Goal: Check status: Check status

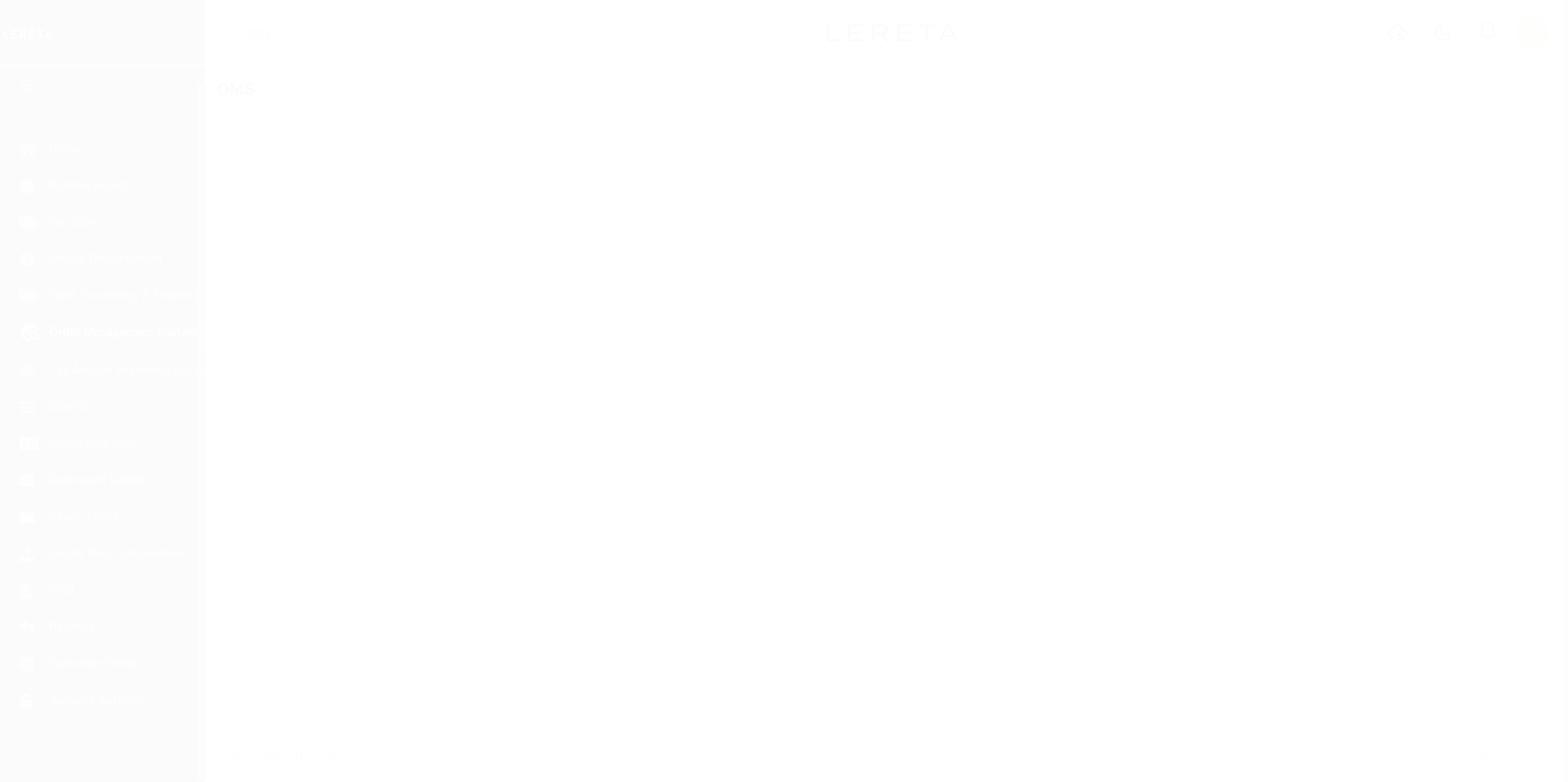
scroll to position [16, 0]
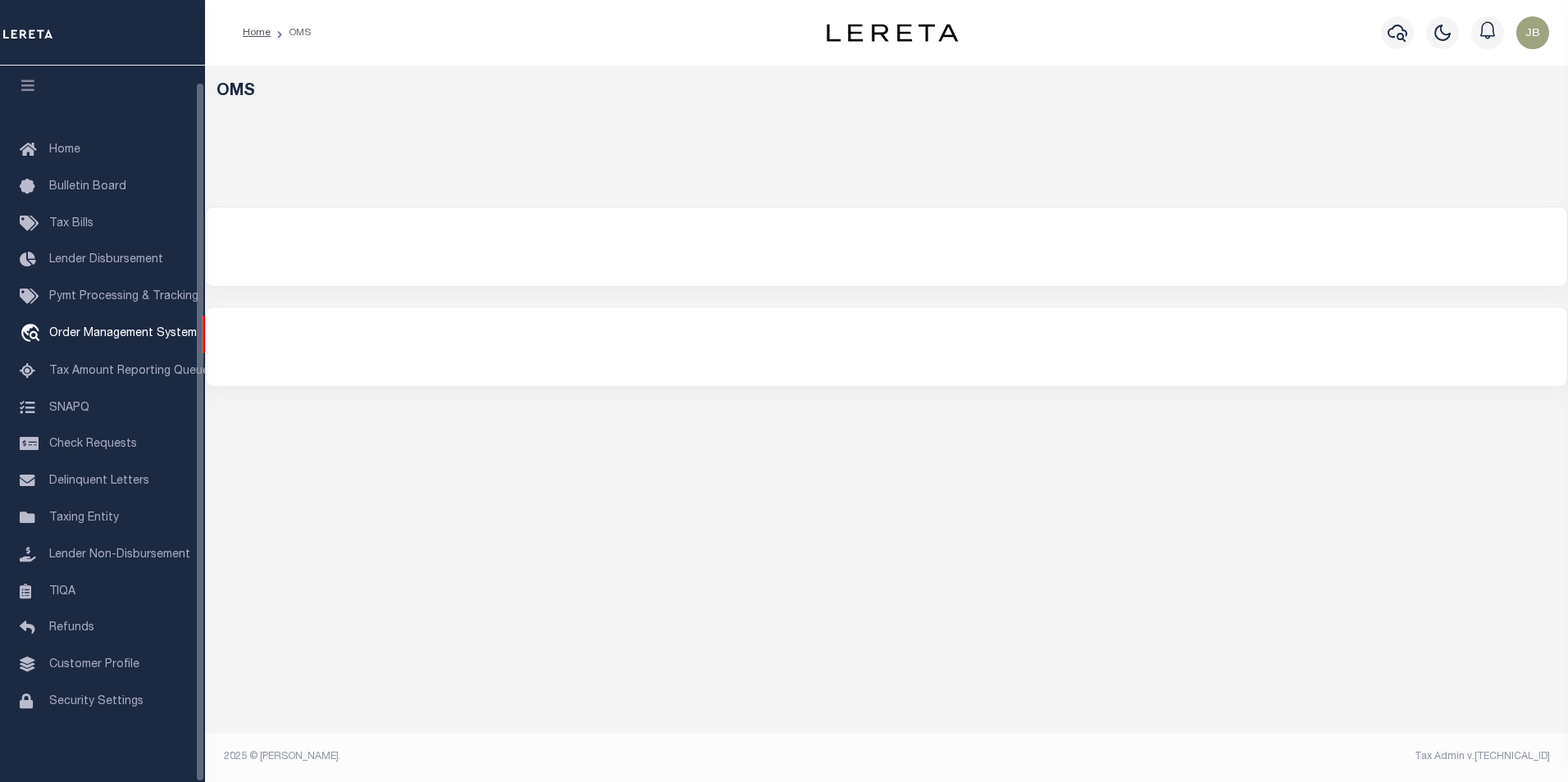
select select "200"
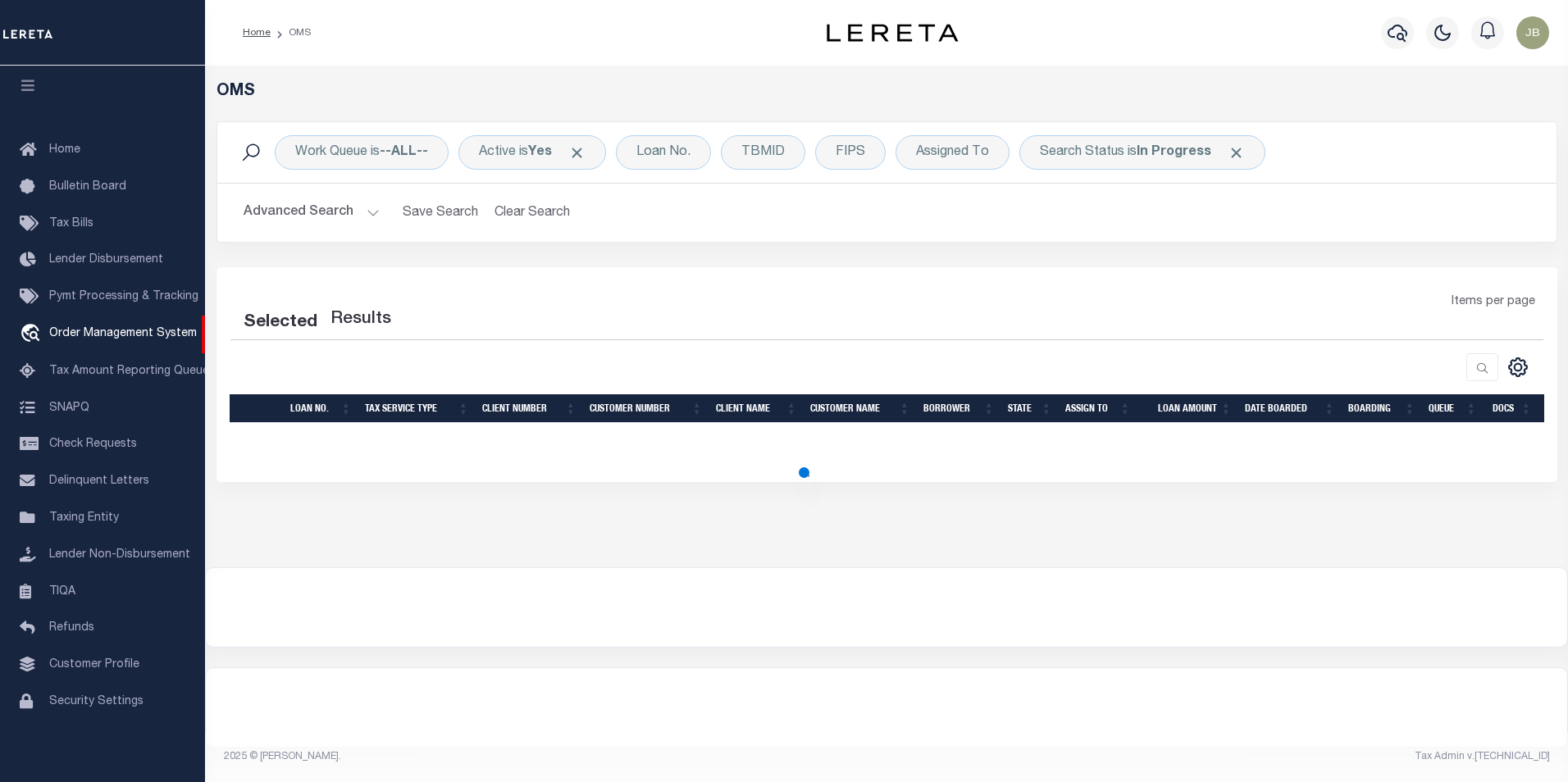
select select "200"
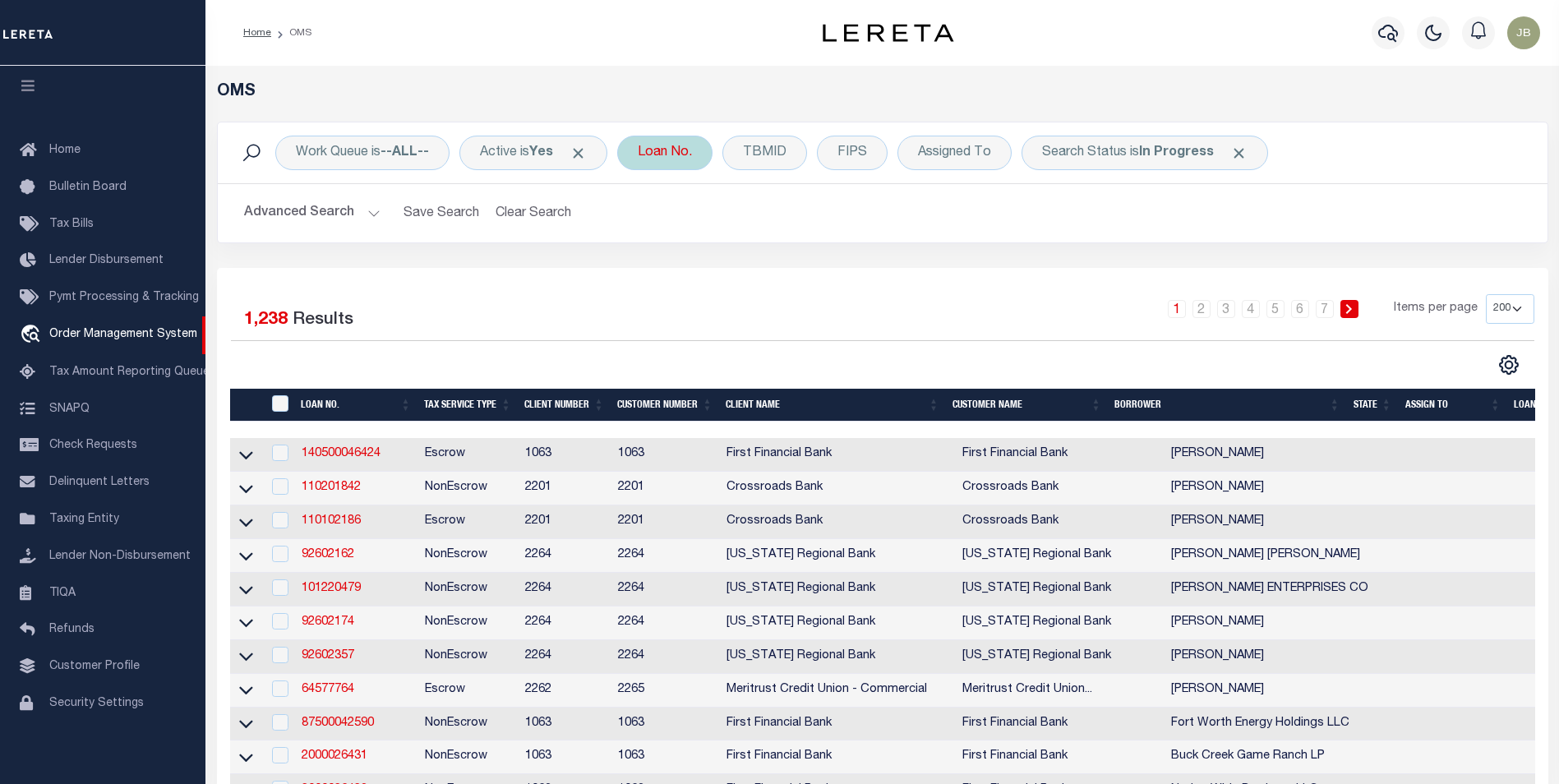
click at [670, 153] on div "Loan No." at bounding box center [665, 152] width 95 height 35
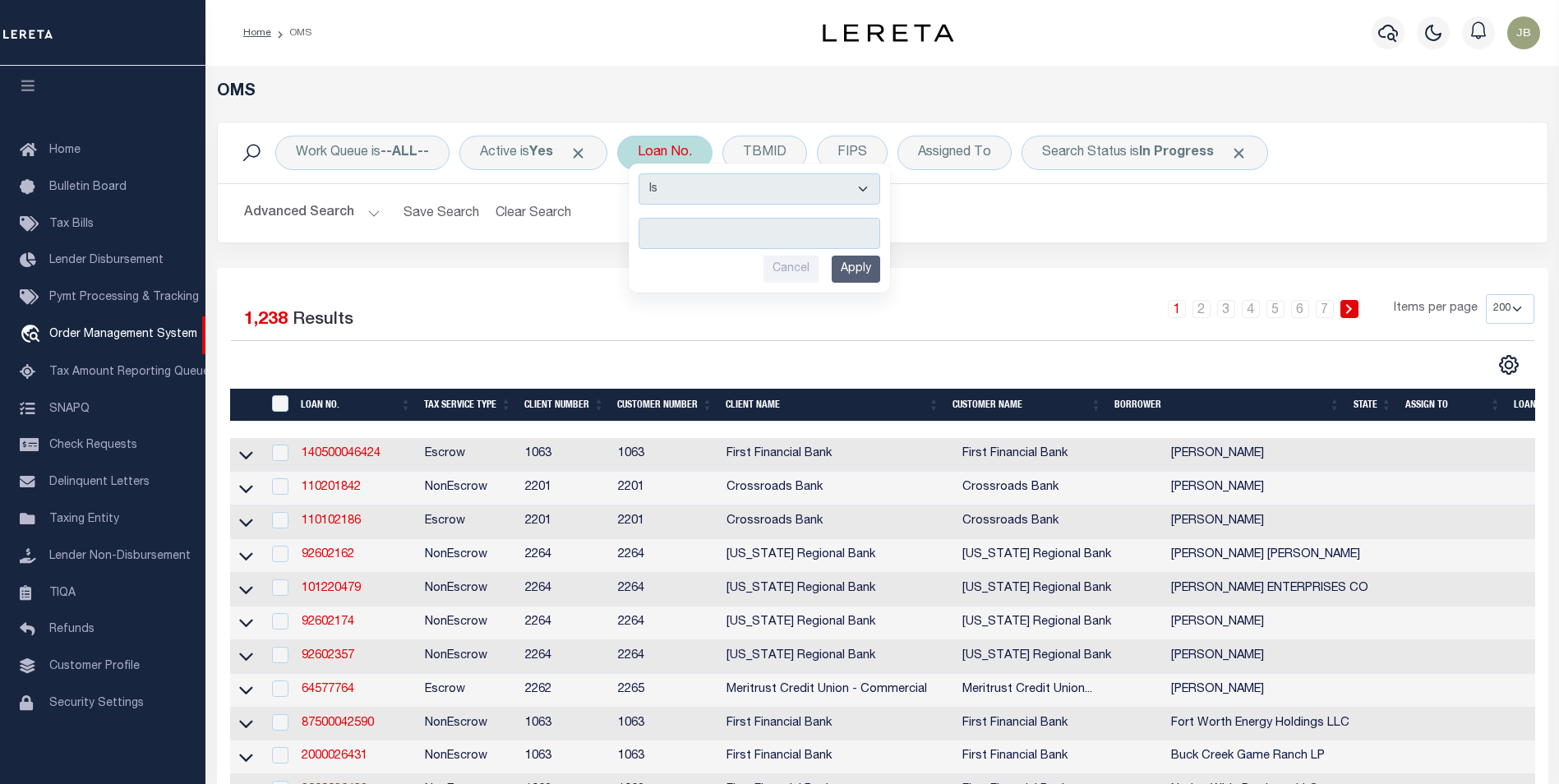
click at [724, 196] on select "Is Contains" at bounding box center [760, 189] width 242 height 31
select select "c"
click at [645, 173] on select "Is Contains" at bounding box center [760, 189] width 242 height 31
click at [736, 231] on input "text" at bounding box center [760, 233] width 242 height 31
paste input "1015002489"
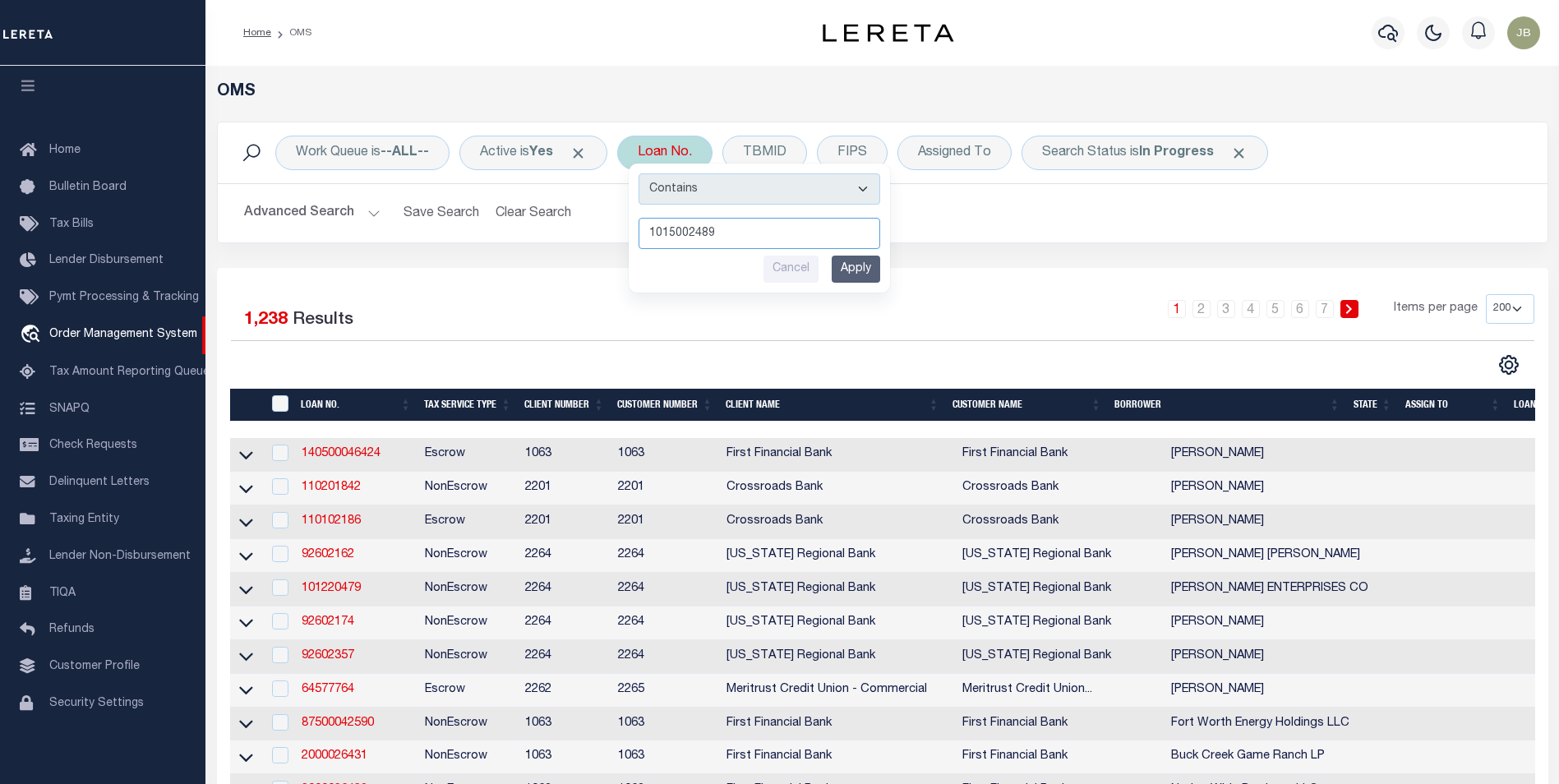
type input "1015002489"
click at [873, 193] on select "Is Contains" at bounding box center [760, 189] width 242 height 31
select select "i"
click at [645, 173] on select "Is Contains" at bounding box center [760, 189] width 242 height 31
click at [861, 268] on input "Apply" at bounding box center [856, 270] width 48 height 27
